Goal: Task Accomplishment & Management: Use online tool/utility

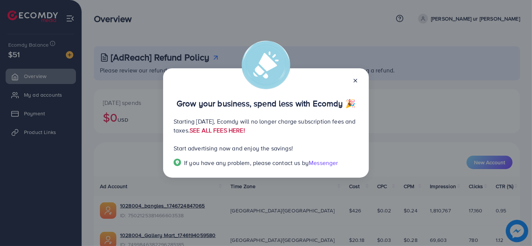
click at [245, 132] on link "SEE ALL FEES HERE!" at bounding box center [217, 130] width 55 height 8
click at [353, 82] on icon at bounding box center [355, 81] width 6 height 6
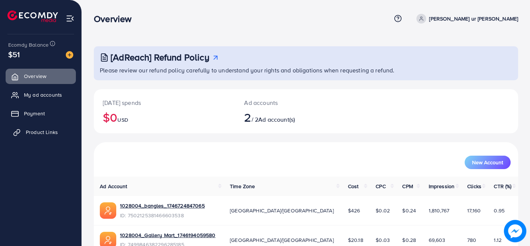
click at [51, 133] on span "Product Links" at bounding box center [42, 132] width 32 height 7
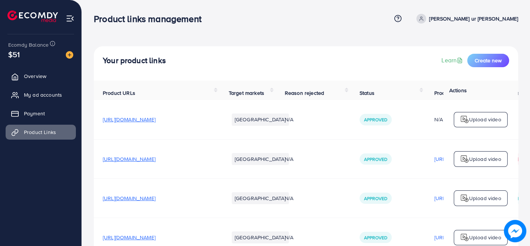
click at [31, 103] on ul "Overview My ad accounts Payment Product Links" at bounding box center [40, 107] width 81 height 82
click at [38, 94] on span "My ad accounts" at bounding box center [45, 94] width 38 height 7
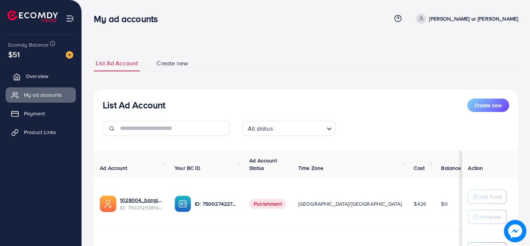
click at [45, 78] on span "Overview" at bounding box center [37, 76] width 22 height 7
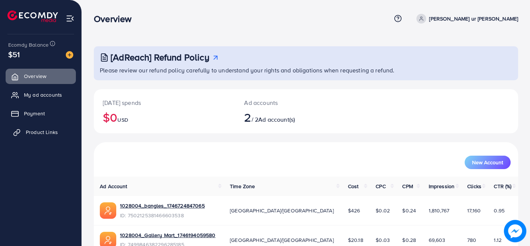
click at [50, 130] on span "Product Links" at bounding box center [42, 132] width 32 height 7
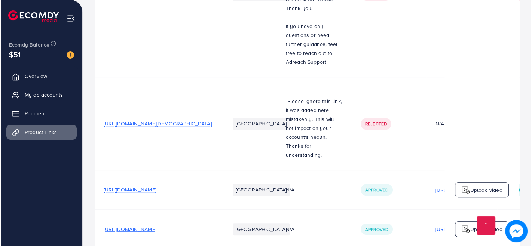
scroll to position [0, 167]
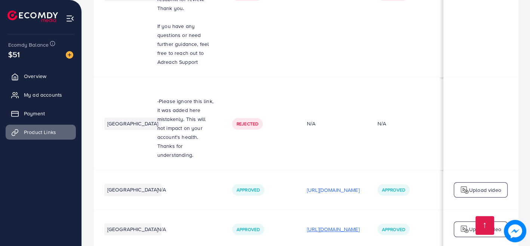
click at [307, 225] on p "[URL][DOMAIN_NAME]" at bounding box center [333, 229] width 53 height 9
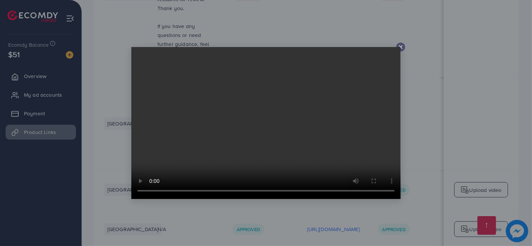
click at [401, 47] on icon at bounding box center [400, 47] width 6 height 6
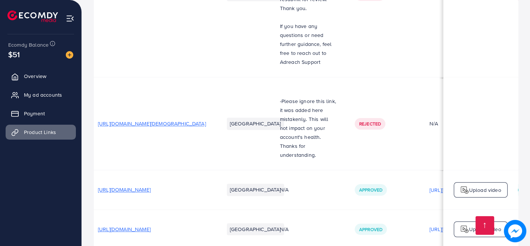
scroll to position [0, 0]
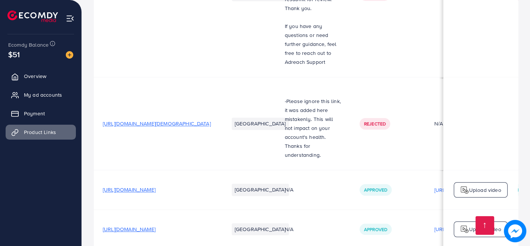
click at [155, 226] on span "[URL][DOMAIN_NAME]" at bounding box center [129, 229] width 53 height 7
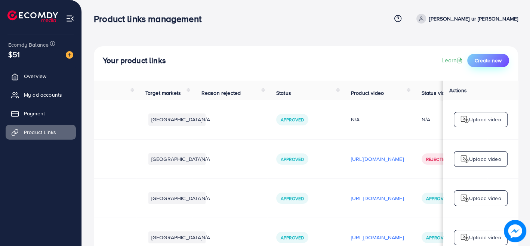
click at [505, 55] on button "Create new" at bounding box center [488, 60] width 42 height 13
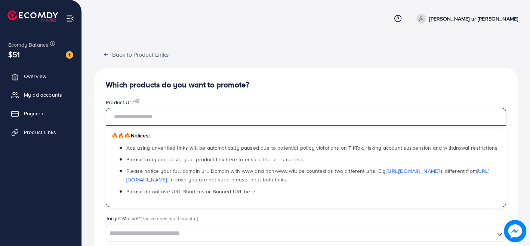
click at [234, 120] on input "text" at bounding box center [306, 117] width 400 height 18
paste input "**********"
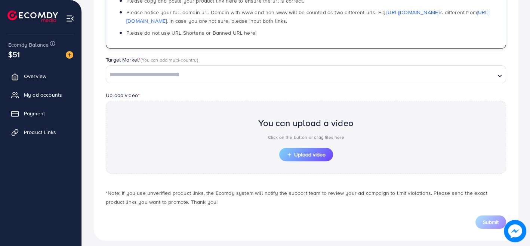
scroll to position [164, 0]
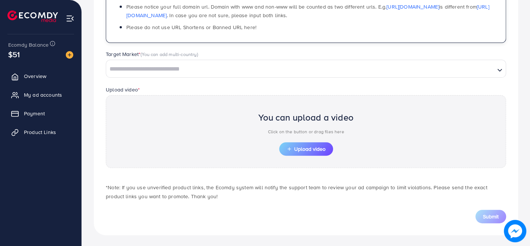
type input "**********"
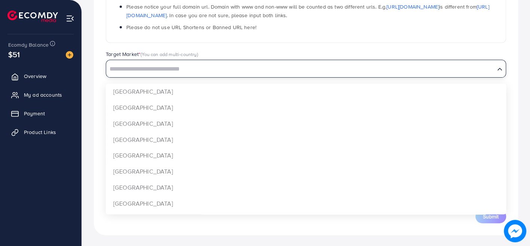
click at [224, 69] on input "Search for option" at bounding box center [300, 70] width 387 height 12
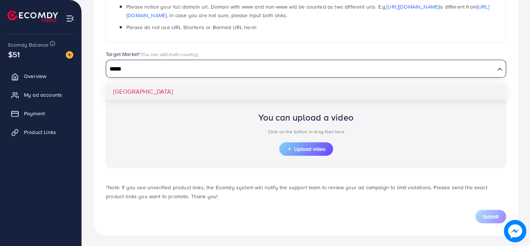
type input "*****"
click at [207, 91] on div "**********" at bounding box center [306, 70] width 424 height 332
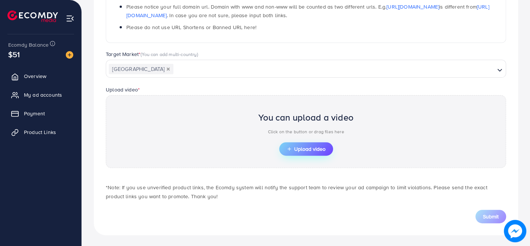
click at [303, 147] on span "Upload video" at bounding box center [306, 149] width 39 height 5
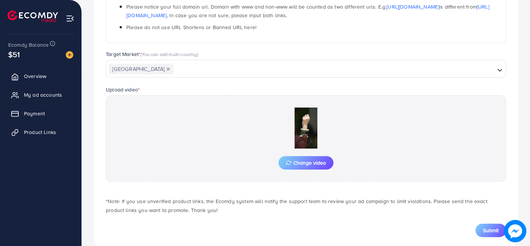
scroll to position [178, 0]
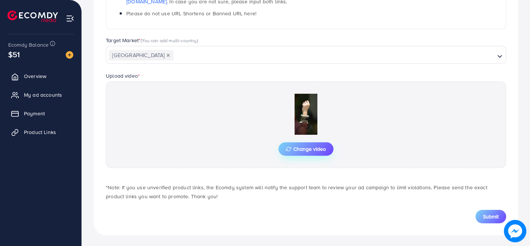
click at [315, 147] on span "Change video" at bounding box center [306, 149] width 40 height 5
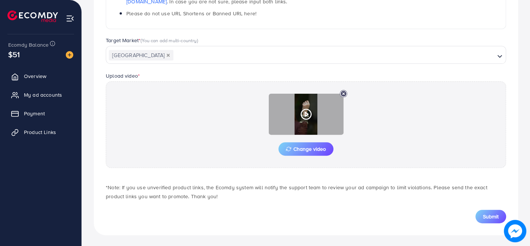
click at [307, 116] on icon at bounding box center [306, 114] width 12 height 12
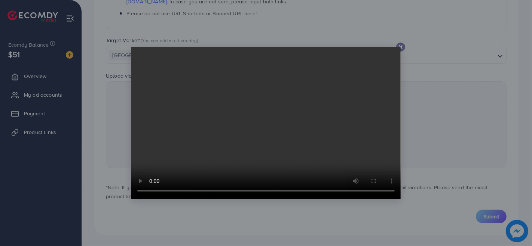
click at [402, 48] on icon at bounding box center [400, 47] width 6 height 6
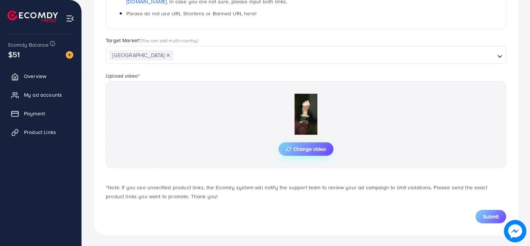
click at [317, 147] on span "Change video" at bounding box center [306, 149] width 40 height 5
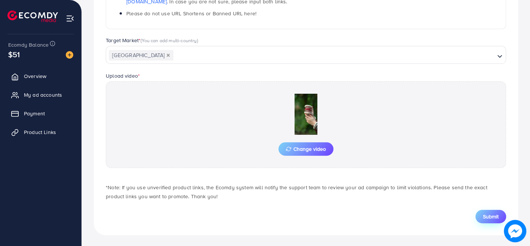
click at [484, 219] on span "Submit" at bounding box center [491, 216] width 16 height 7
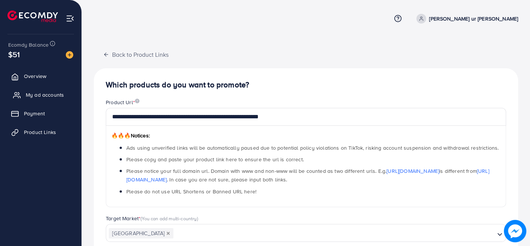
scroll to position [19, 0]
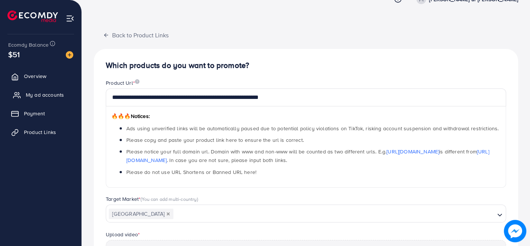
click at [41, 91] on span "My ad accounts" at bounding box center [45, 94] width 38 height 7
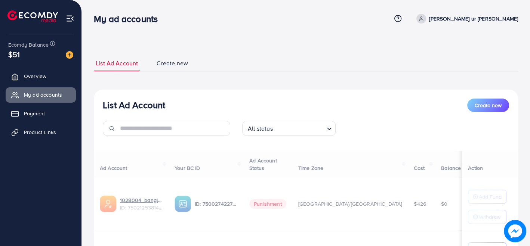
scroll to position [90, 0]
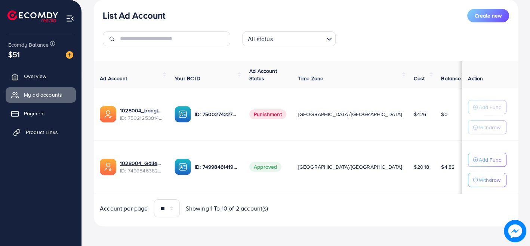
click at [36, 130] on span "Product Links" at bounding box center [42, 132] width 32 height 7
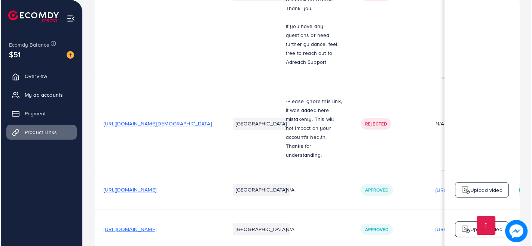
scroll to position [0, 167]
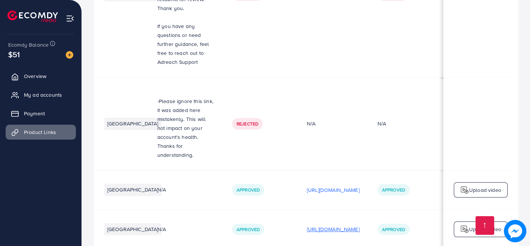
click at [341, 225] on p "[URL][DOMAIN_NAME]" at bounding box center [333, 229] width 53 height 9
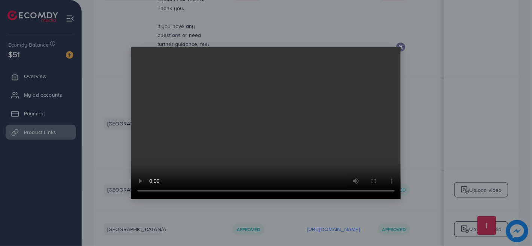
click at [402, 49] on icon at bounding box center [400, 47] width 6 height 6
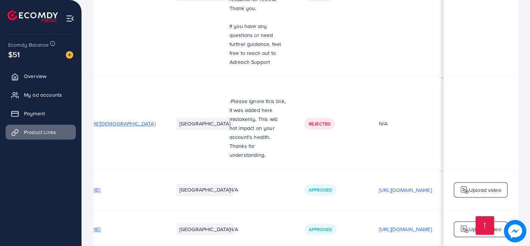
scroll to position [0, 50]
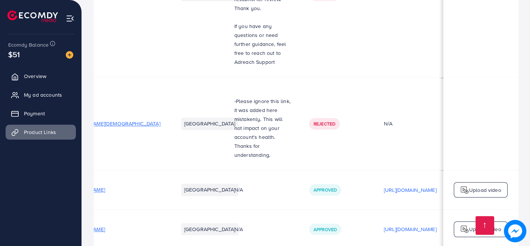
click at [105, 226] on span "[URL][DOMAIN_NAME]" at bounding box center [78, 229] width 53 height 7
click at [479, 225] on p "Upload video" at bounding box center [485, 229] width 32 height 9
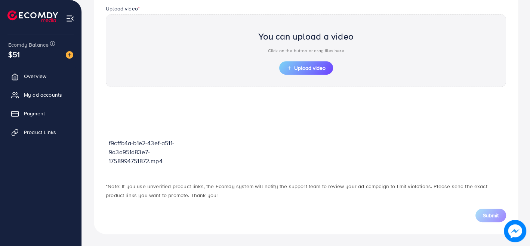
scroll to position [244, 0]
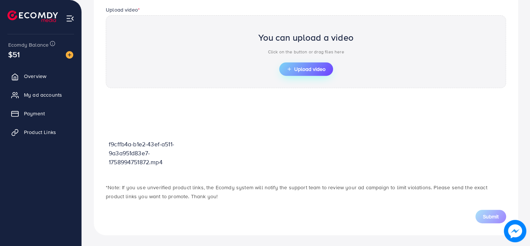
click at [316, 67] on span "Upload video" at bounding box center [306, 69] width 39 height 5
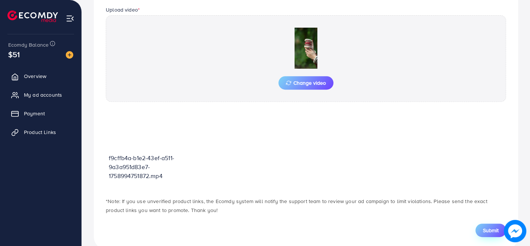
click at [489, 231] on span "Submit" at bounding box center [491, 230] width 16 height 7
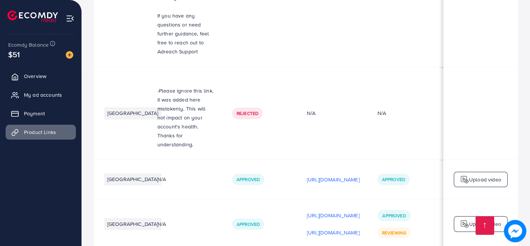
scroll to position [0, 169]
